Goal: Task Accomplishment & Management: Complete application form

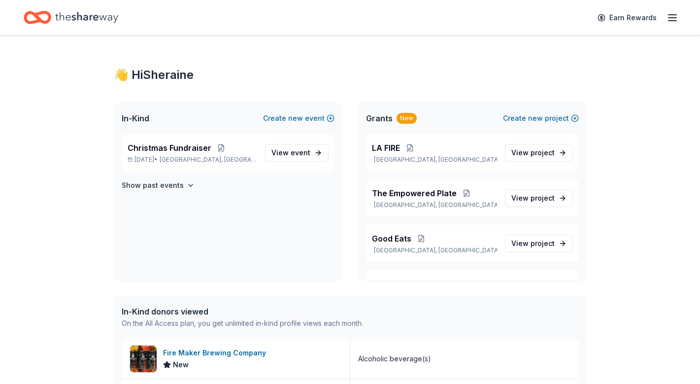
click at [670, 21] on line "button" at bounding box center [672, 21] width 8 height 0
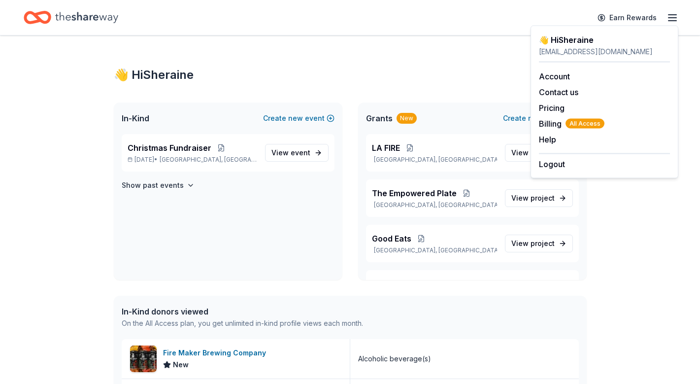
click at [442, 79] on div "👋 Hi Sheraine" at bounding box center [350, 75] width 473 height 16
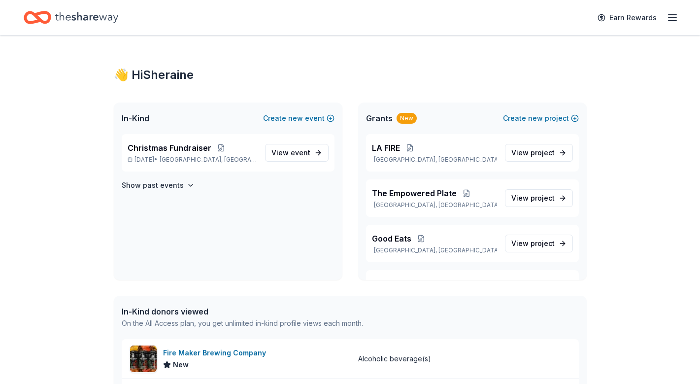
click at [74, 23] on icon "Home" at bounding box center [86, 17] width 63 height 20
click at [74, 20] on icon "Home" at bounding box center [86, 17] width 63 height 11
click at [290, 152] on span "View event" at bounding box center [290, 153] width 39 height 12
click at [186, 155] on div "Christmas Fundraiser Dec 14, 2025 • Las Vegas, NV" at bounding box center [192, 153] width 129 height 22
click at [98, 20] on icon "Home" at bounding box center [86, 17] width 63 height 20
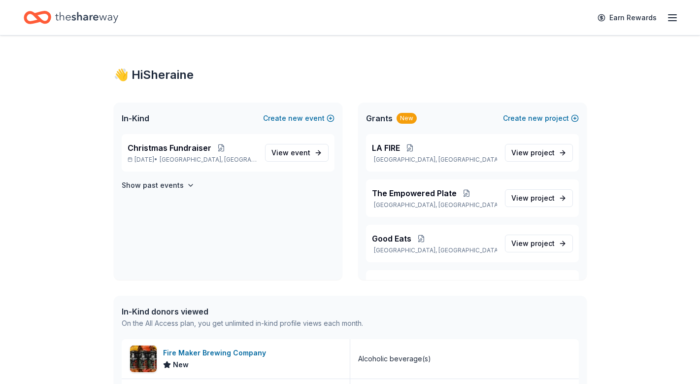
click at [398, 123] on div "New" at bounding box center [406, 118] width 20 height 11
click at [529, 113] on span "new" at bounding box center [535, 118] width 15 height 12
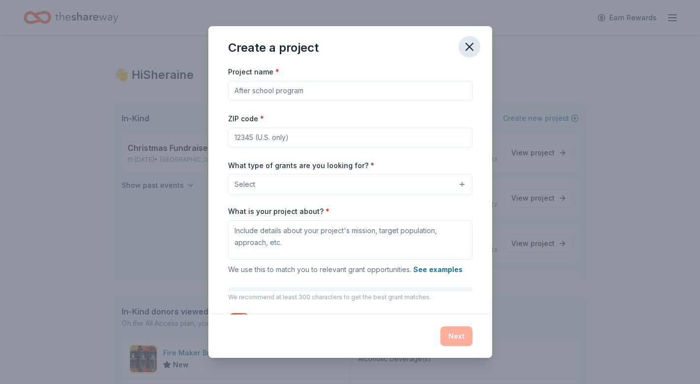
click at [466, 48] on icon "button" at bounding box center [469, 47] width 14 height 14
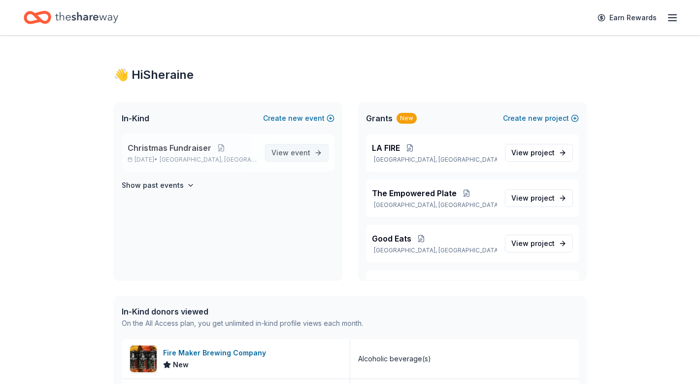
click at [297, 156] on span "event" at bounding box center [300, 152] width 20 height 8
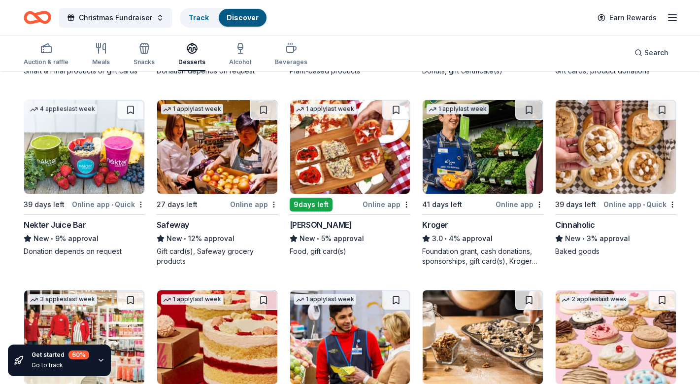
scroll to position [645, 0]
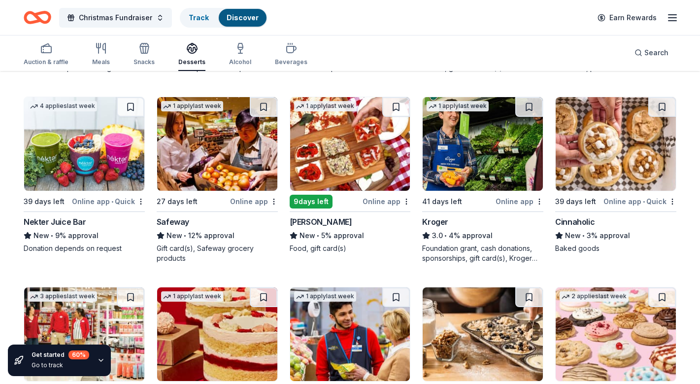
click at [208, 166] on img at bounding box center [217, 144] width 120 height 94
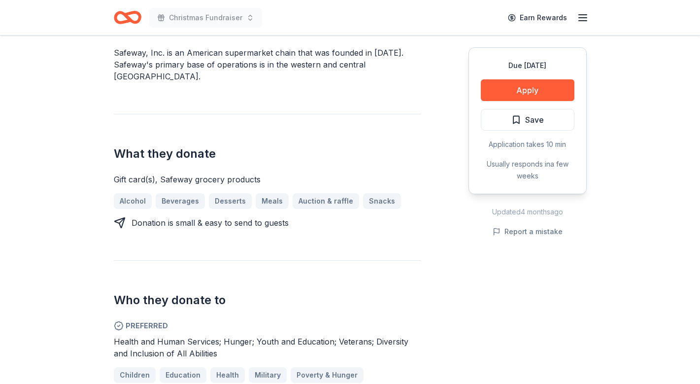
scroll to position [333, 0]
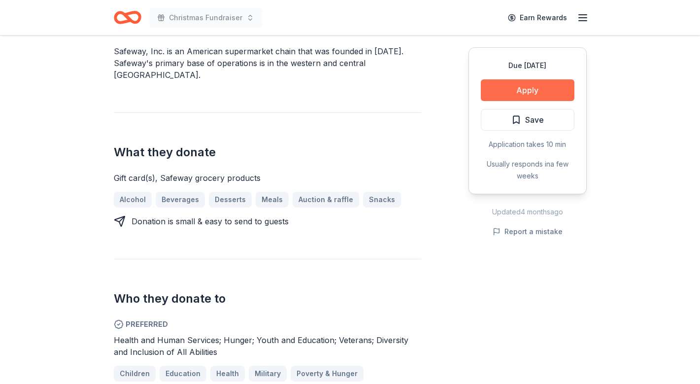
click at [517, 95] on button "Apply" at bounding box center [527, 90] width 94 height 22
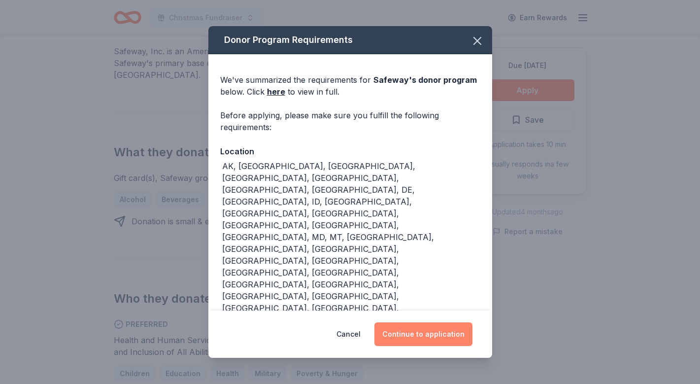
click at [420, 332] on button "Continue to application" at bounding box center [423, 334] width 98 height 24
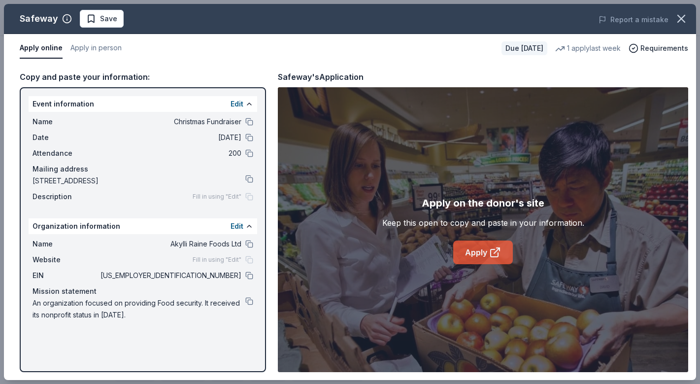
click at [480, 256] on link "Apply" at bounding box center [483, 252] width 60 height 24
click at [676, 19] on icon "button" at bounding box center [681, 19] width 14 height 14
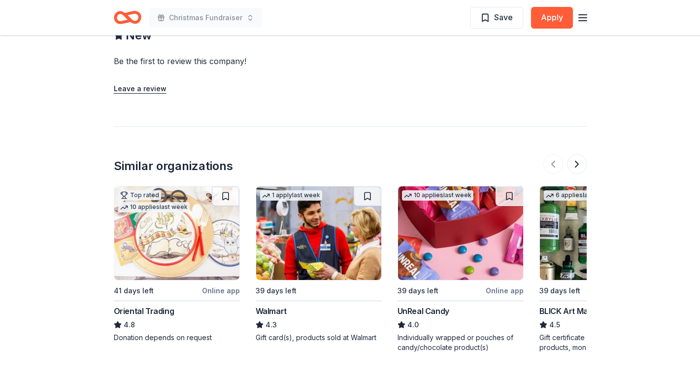
scroll to position [1190, 0]
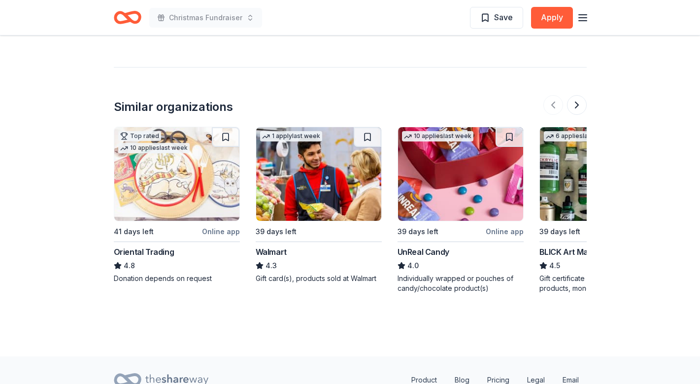
click at [327, 144] on img at bounding box center [318, 174] width 125 height 94
click at [187, 139] on img at bounding box center [176, 174] width 125 height 94
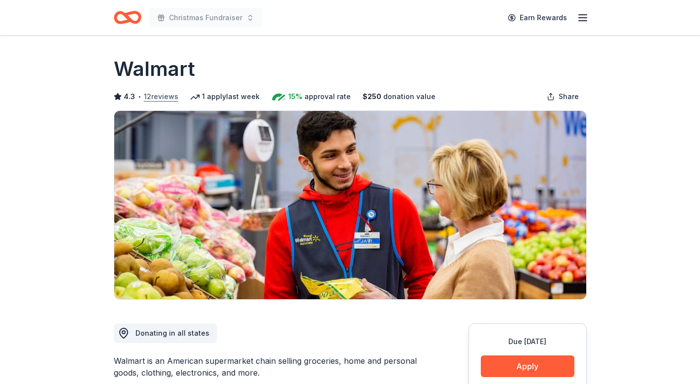
click at [164, 98] on button "12 reviews" at bounding box center [161, 97] width 34 height 12
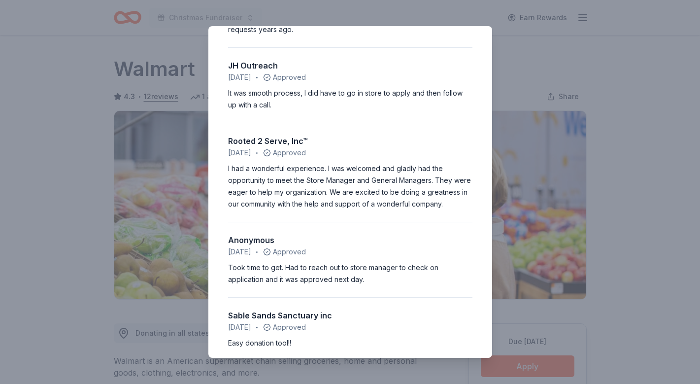
scroll to position [632, 0]
click at [172, 319] on div "4.3 • 12 reviews Serenity resource and Recovery Inc [DATE] • Declined Fast resp…" at bounding box center [350, 192] width 700 height 384
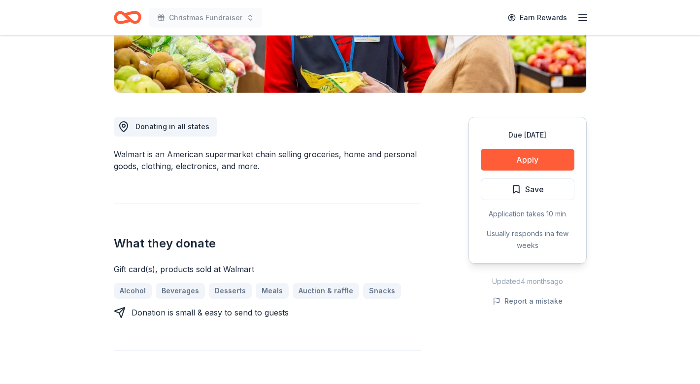
scroll to position [207, 0]
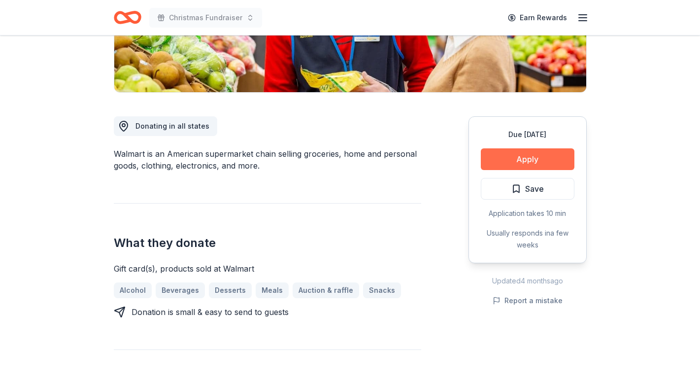
click at [513, 160] on button "Apply" at bounding box center [527, 159] width 94 height 22
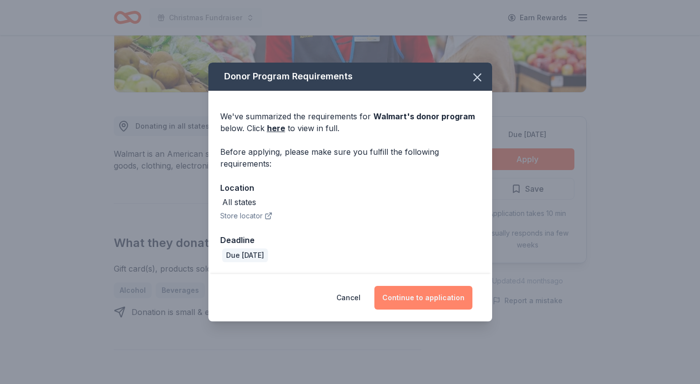
click at [432, 302] on button "Continue to application" at bounding box center [423, 298] width 98 height 24
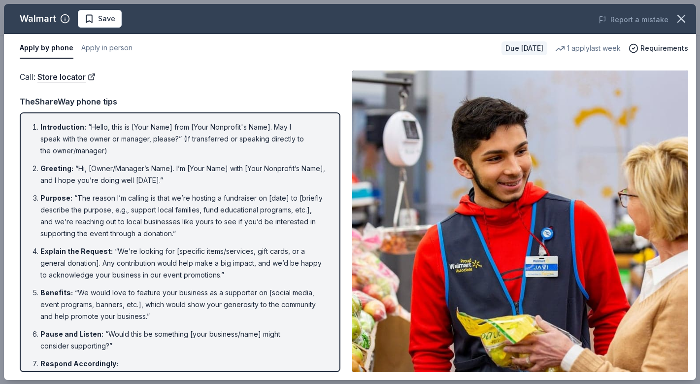
scroll to position [0, 0]
click at [113, 49] on button "Apply in person" at bounding box center [106, 48] width 51 height 21
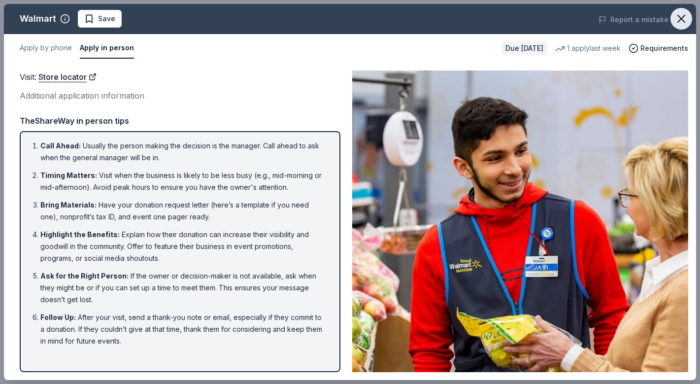
click at [681, 19] on icon "button" at bounding box center [680, 18] width 7 height 7
